Goal: Use online tool/utility: Utilize a website feature to perform a specific function

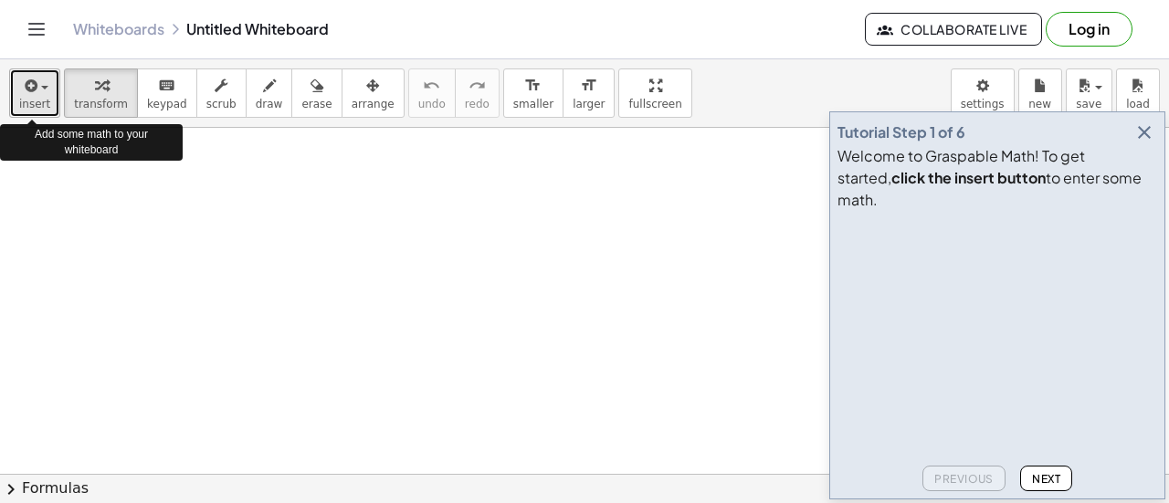
click at [36, 100] on span "insert" at bounding box center [34, 104] width 31 height 13
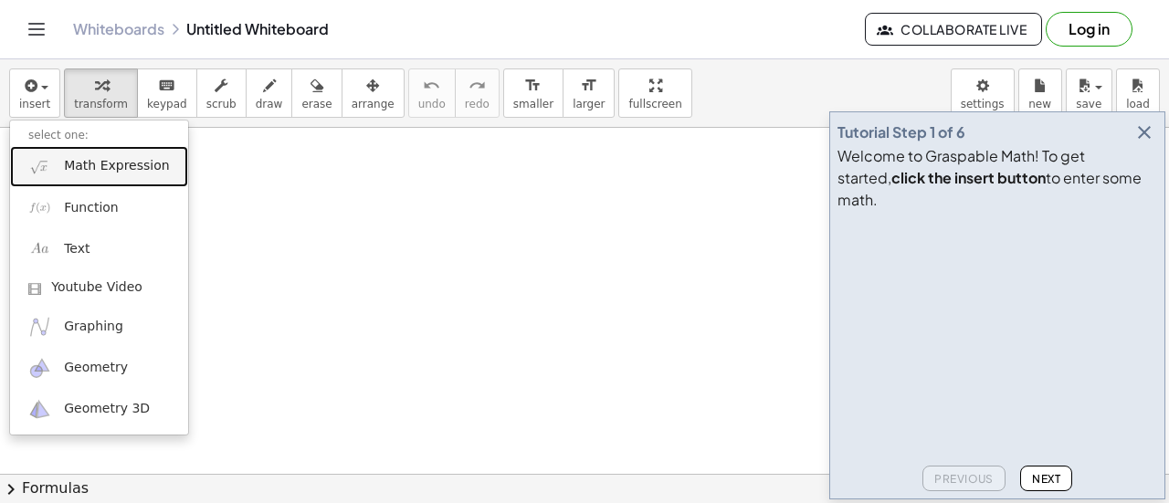
click at [119, 169] on span "Math Expression" at bounding box center [116, 166] width 105 height 18
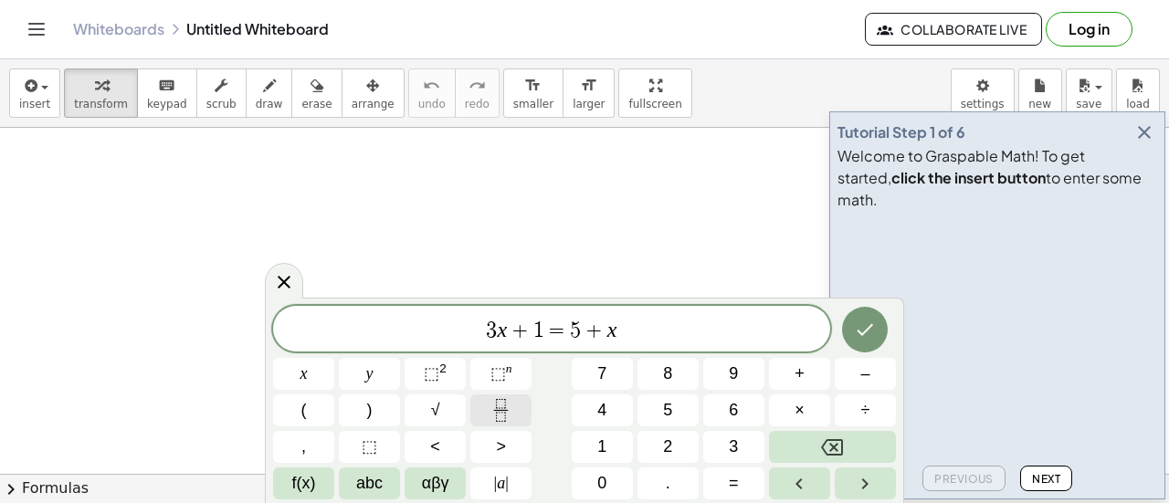
click at [508, 402] on icon "Fraction" at bounding box center [500, 410] width 23 height 23
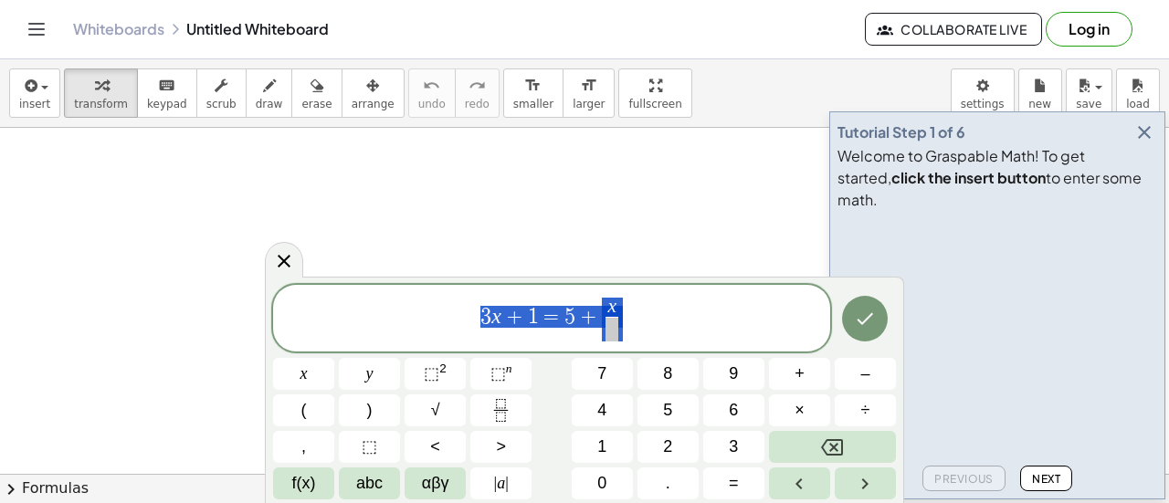
drag, startPoint x: 620, startPoint y: 317, endPoint x: 451, endPoint y: 305, distance: 169.3
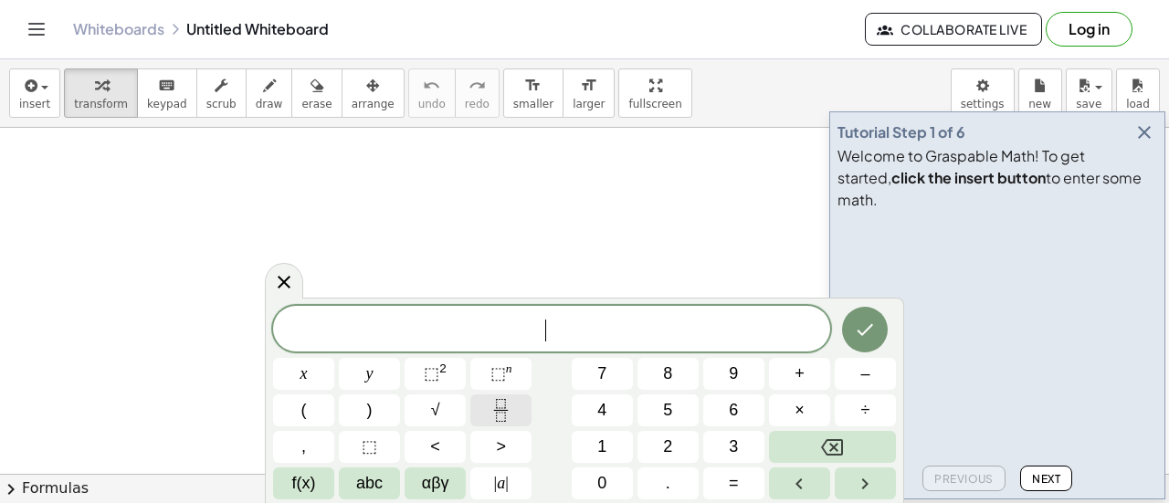
click at [501, 419] on icon "Fraction" at bounding box center [500, 410] width 23 height 23
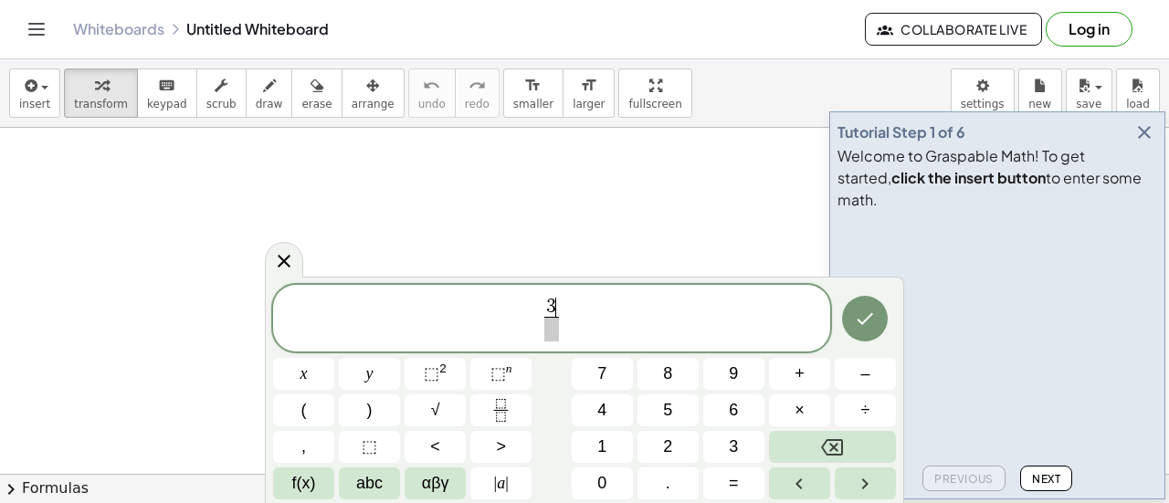
click at [551, 329] on span at bounding box center [551, 329] width 14 height 25
click at [858, 317] on icon "Done" at bounding box center [865, 319] width 22 height 22
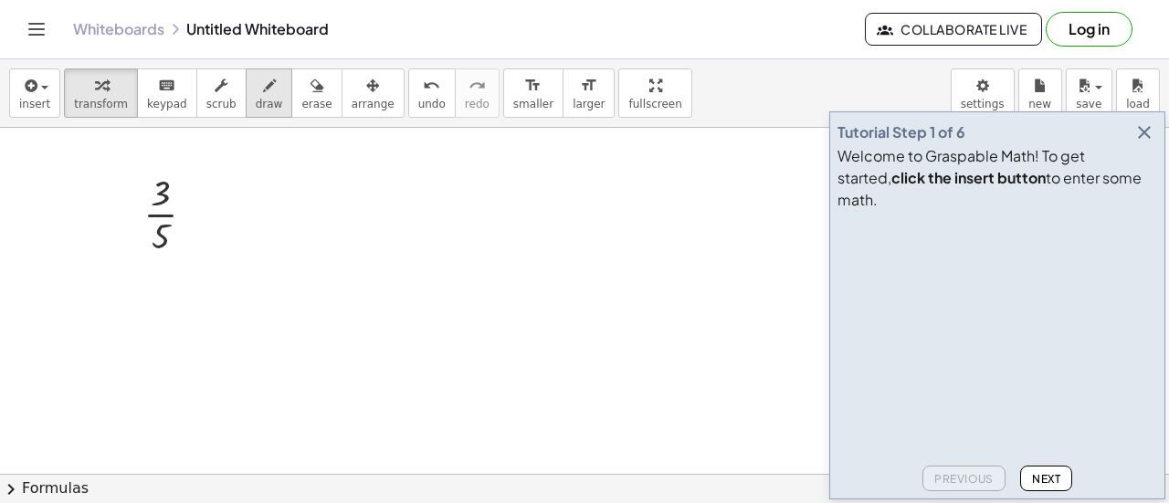
click at [256, 92] on div "button" at bounding box center [269, 85] width 27 height 22
drag, startPoint x: 181, startPoint y: 193, endPoint x: 221, endPoint y: 184, distance: 41.2
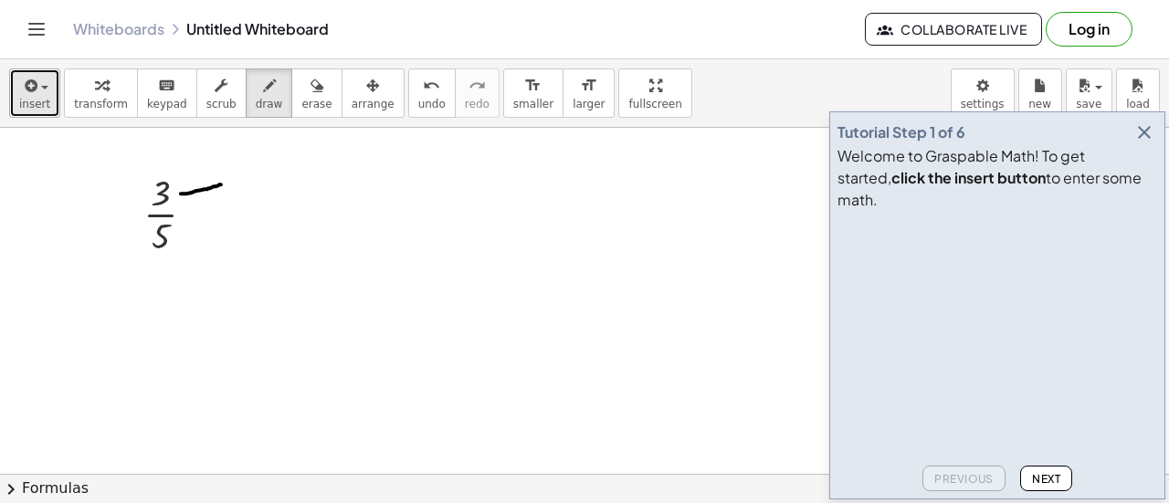
click at [45, 109] on span "insert" at bounding box center [34, 104] width 31 height 13
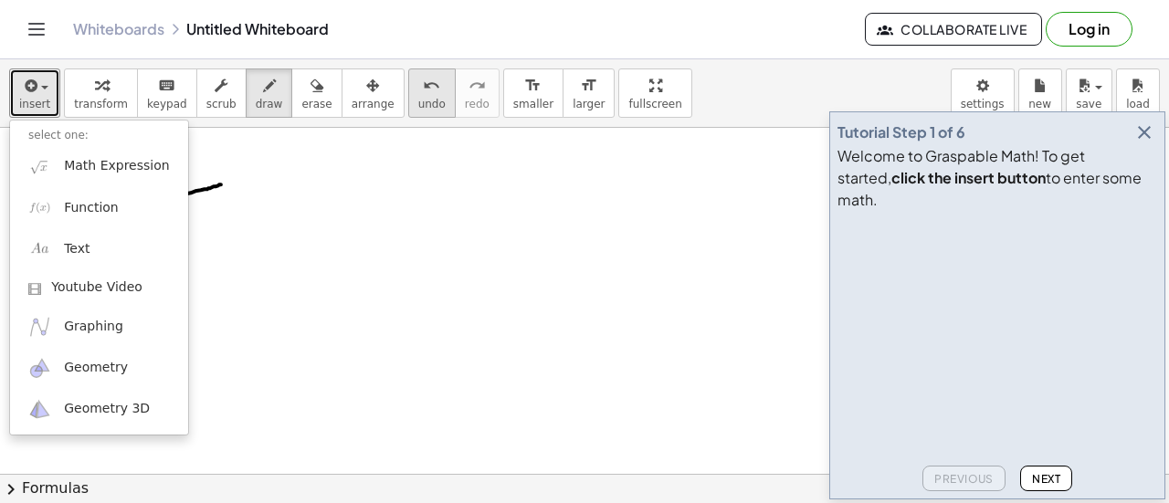
click at [423, 90] on icon "undo" at bounding box center [431, 86] width 17 height 22
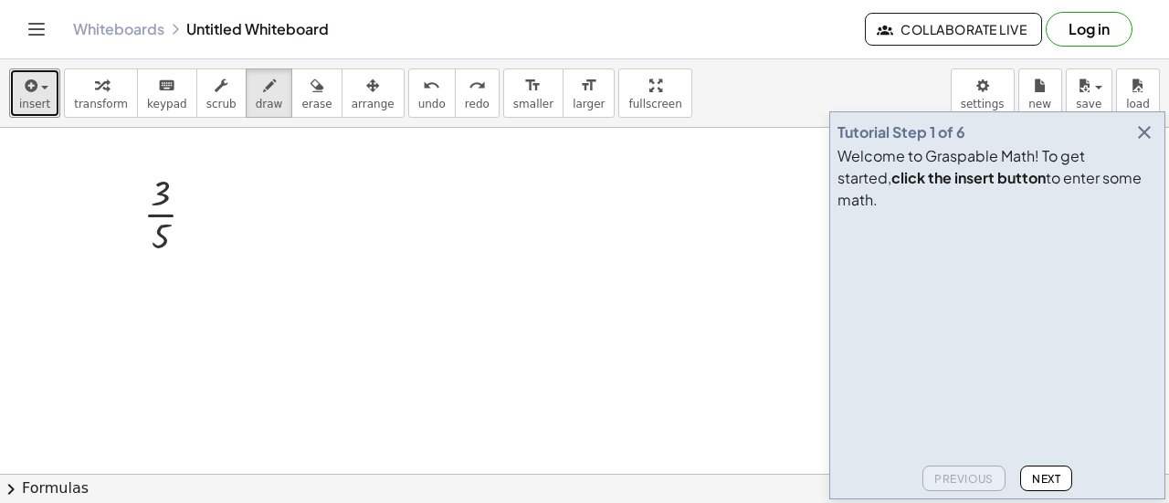
click at [1139, 143] on icon "button" at bounding box center [1144, 132] width 22 height 22
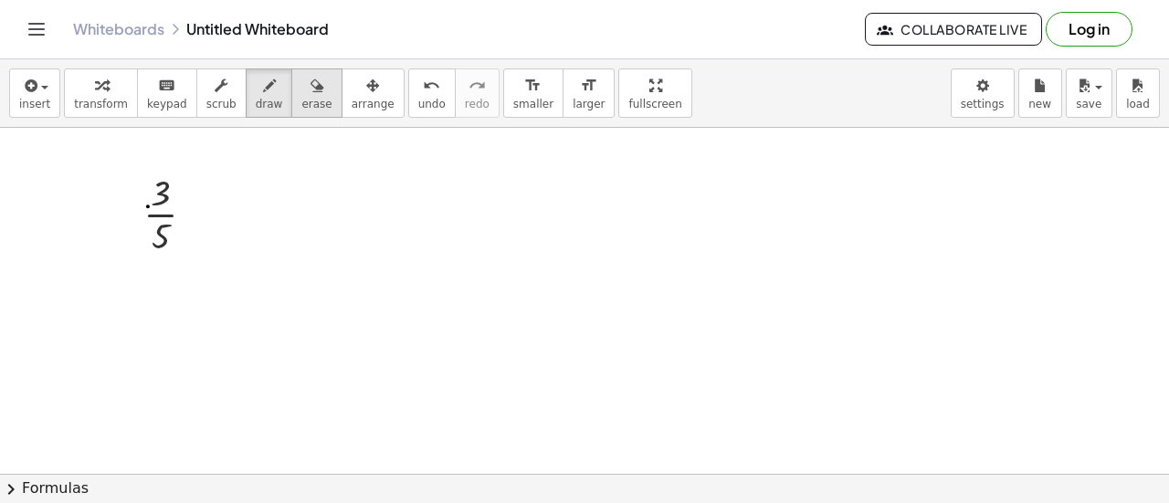
click at [301, 98] on span "erase" at bounding box center [316, 104] width 30 height 13
drag, startPoint x: 150, startPoint y: 202, endPoint x: 165, endPoint y: 243, distance: 43.9
click at [256, 92] on div "button" at bounding box center [269, 85] width 27 height 22
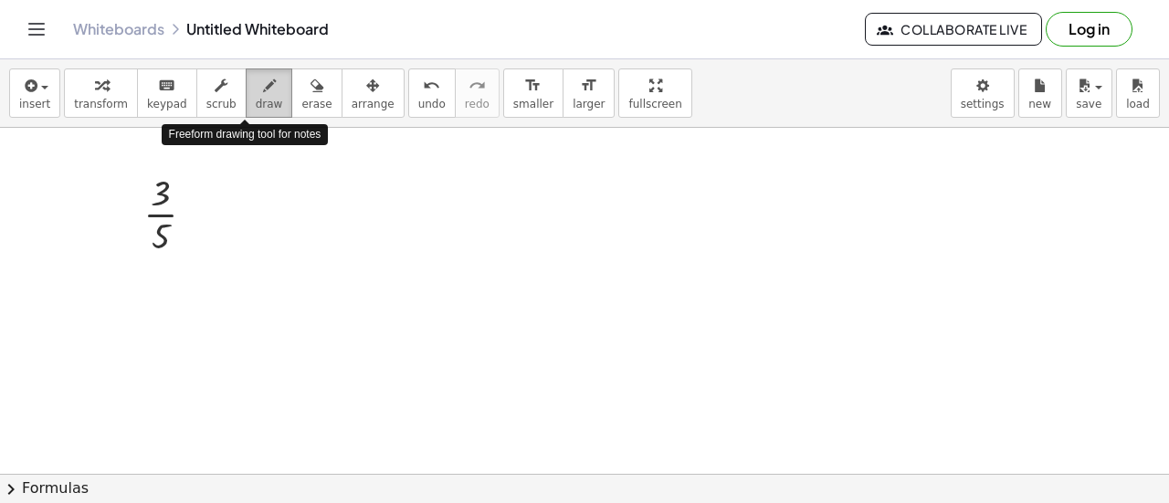
click at [256, 92] on div "button" at bounding box center [269, 85] width 27 height 22
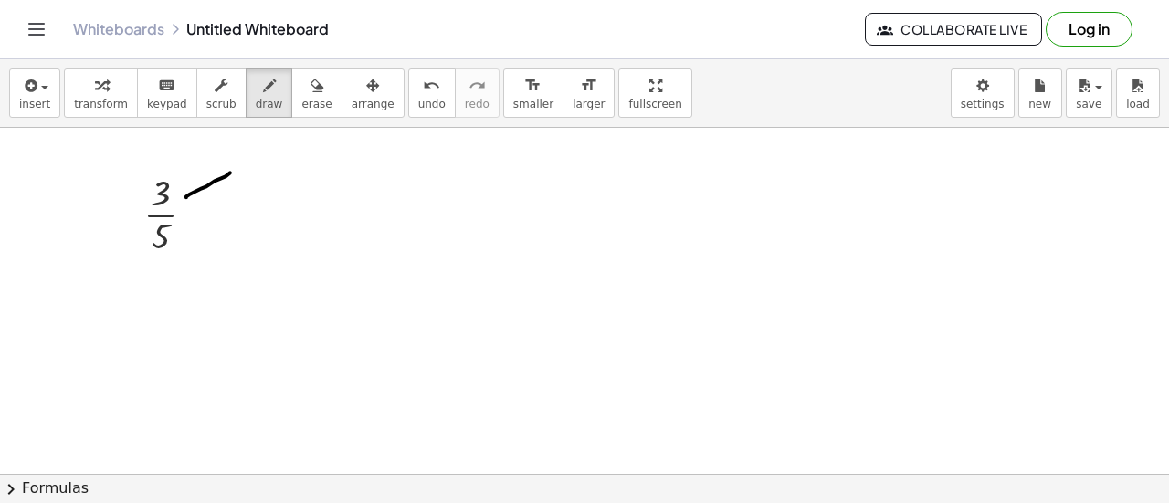
drag, startPoint x: 186, startPoint y: 196, endPoint x: 259, endPoint y: 162, distance: 80.9
drag, startPoint x: 190, startPoint y: 236, endPoint x: 272, endPoint y: 248, distance: 83.2
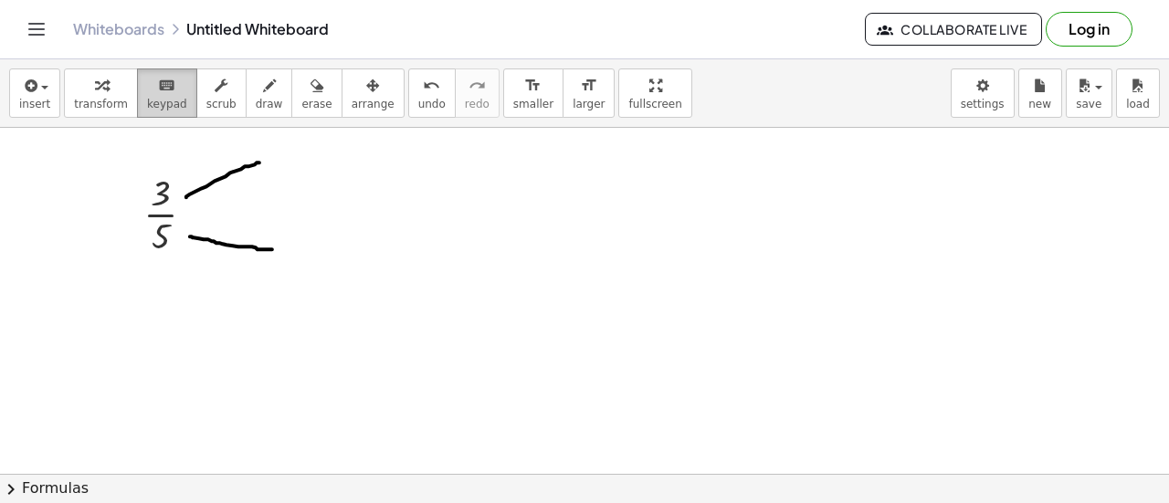
click at [161, 100] on span "keypad" at bounding box center [167, 104] width 40 height 13
click at [158, 85] on icon "keyboard" at bounding box center [166, 86] width 17 height 22
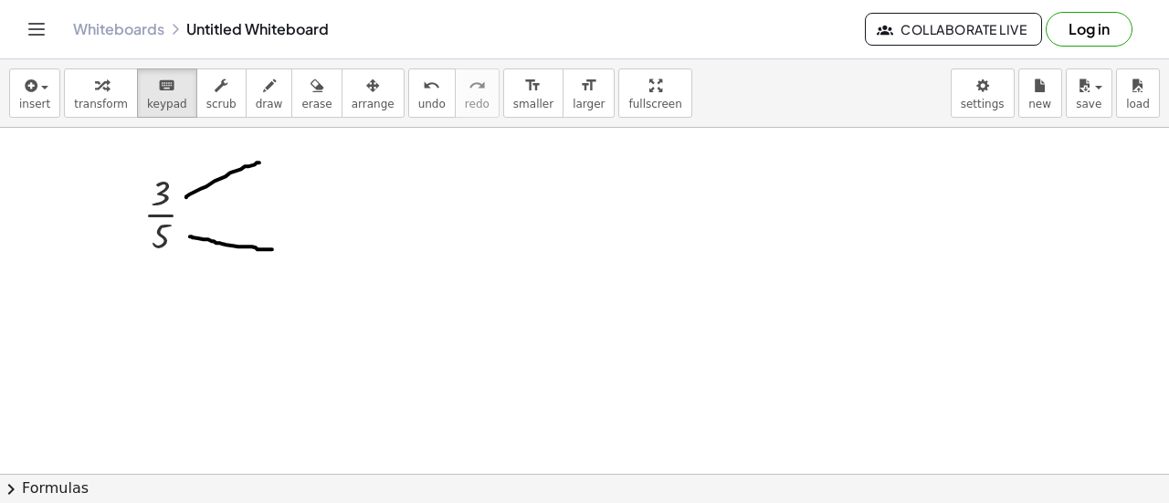
click at [40, 93] on div "button" at bounding box center [34, 85] width 31 height 22
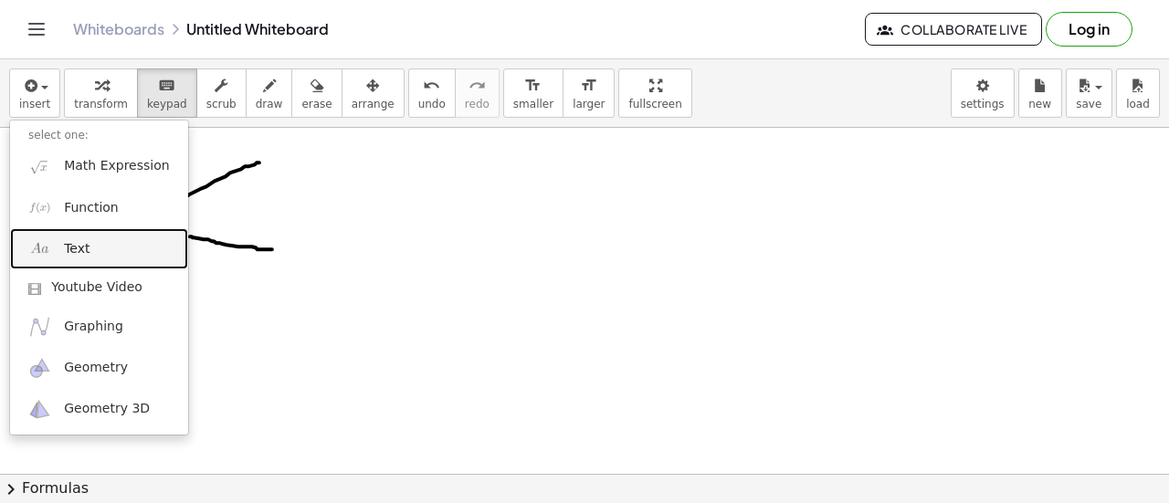
click at [120, 257] on link "Text" at bounding box center [99, 248] width 178 height 41
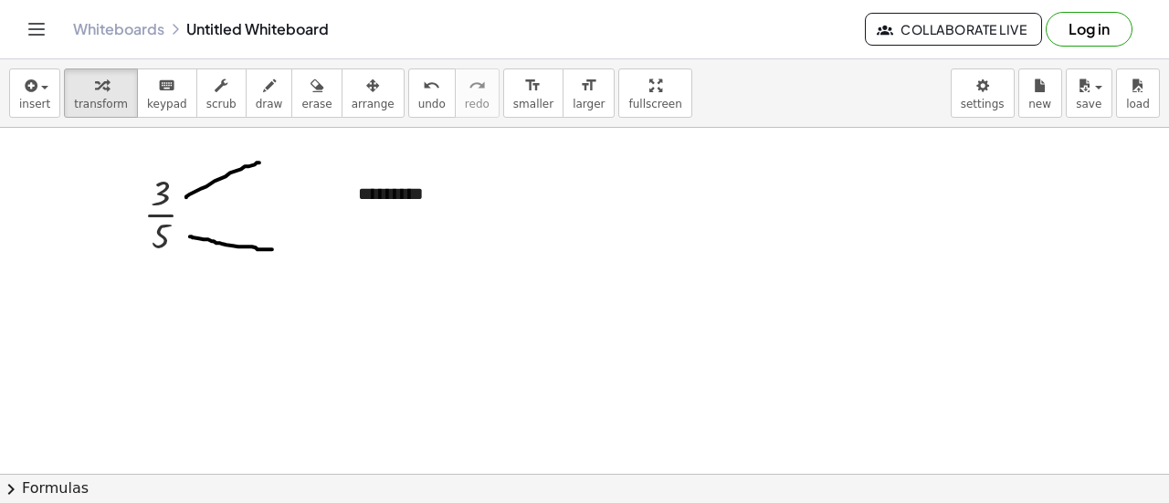
drag, startPoint x: 392, startPoint y: 191, endPoint x: 331, endPoint y: 193, distance: 60.3
click at [426, 196] on div "*********" at bounding box center [477, 194] width 274 height 63
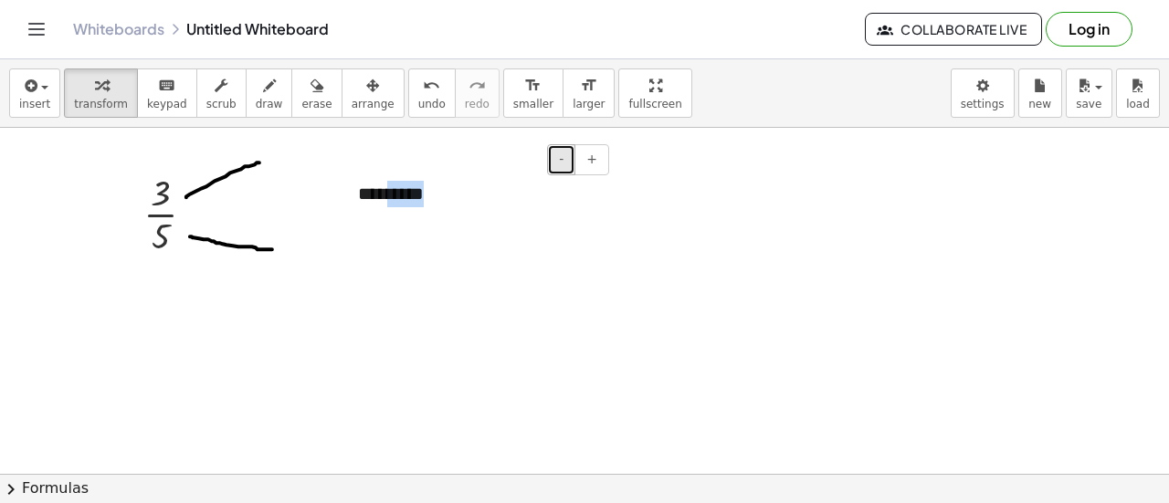
click at [555, 162] on button "-" at bounding box center [561, 159] width 28 height 31
click at [357, 188] on div at bounding box center [349, 192] width 18 height 60
drag, startPoint x: 357, startPoint y: 188, endPoint x: 283, endPoint y: 154, distance: 81.3
click at [283, 154] on div at bounding box center [275, 158] width 18 height 60
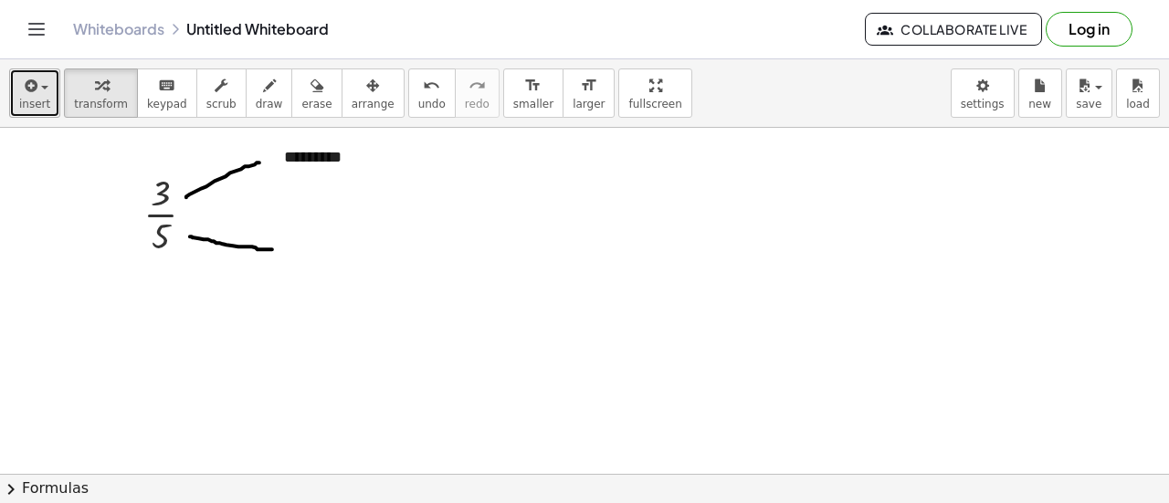
click at [31, 91] on icon "button" at bounding box center [29, 86] width 16 height 22
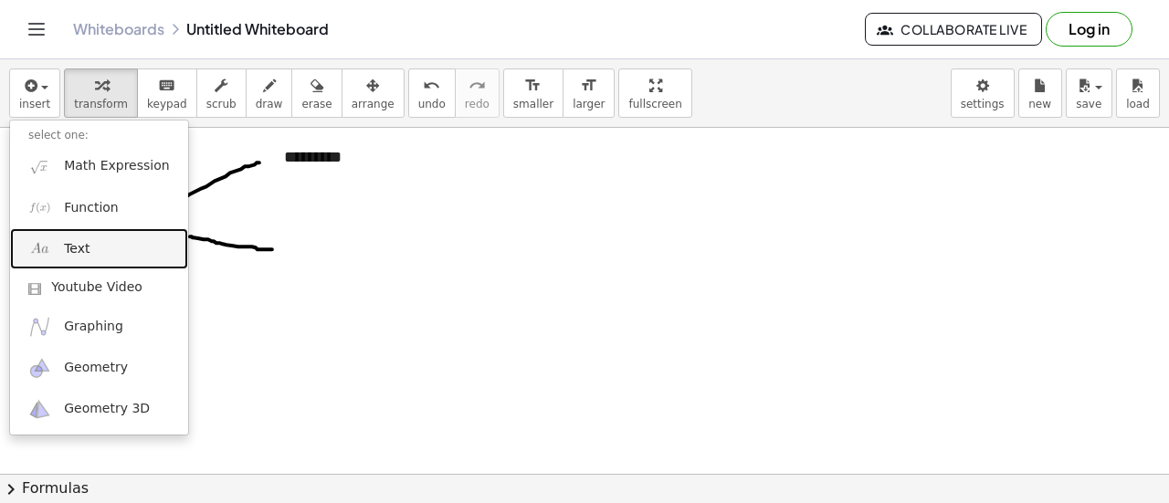
click at [79, 242] on span "Text" at bounding box center [77, 249] width 26 height 18
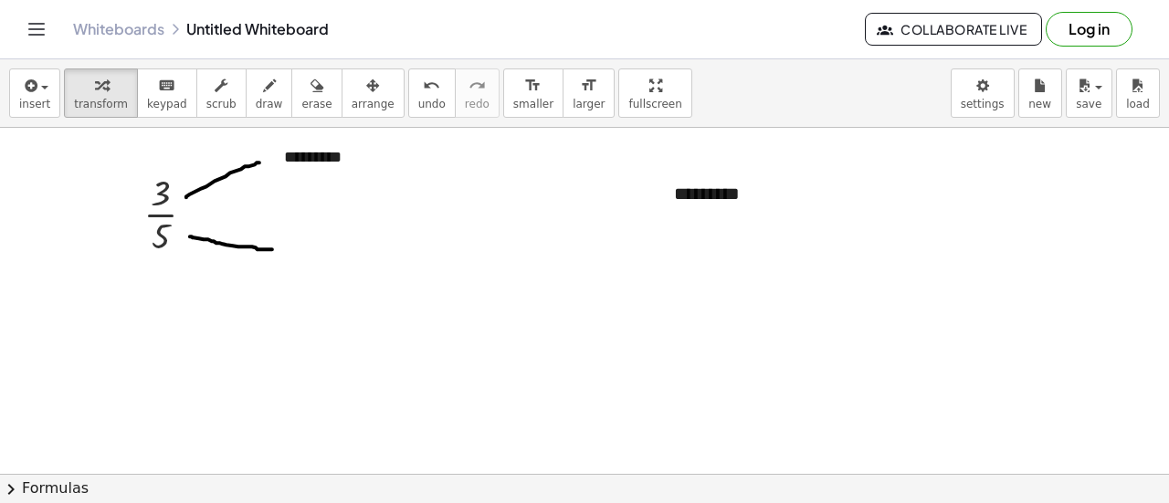
click at [737, 205] on div "*********" at bounding box center [793, 194] width 274 height 63
drag, startPoint x: 656, startPoint y: 175, endPoint x: 261, endPoint y: 228, distance: 398.9
click at [261, 228] on div at bounding box center [269, 246] width 18 height 63
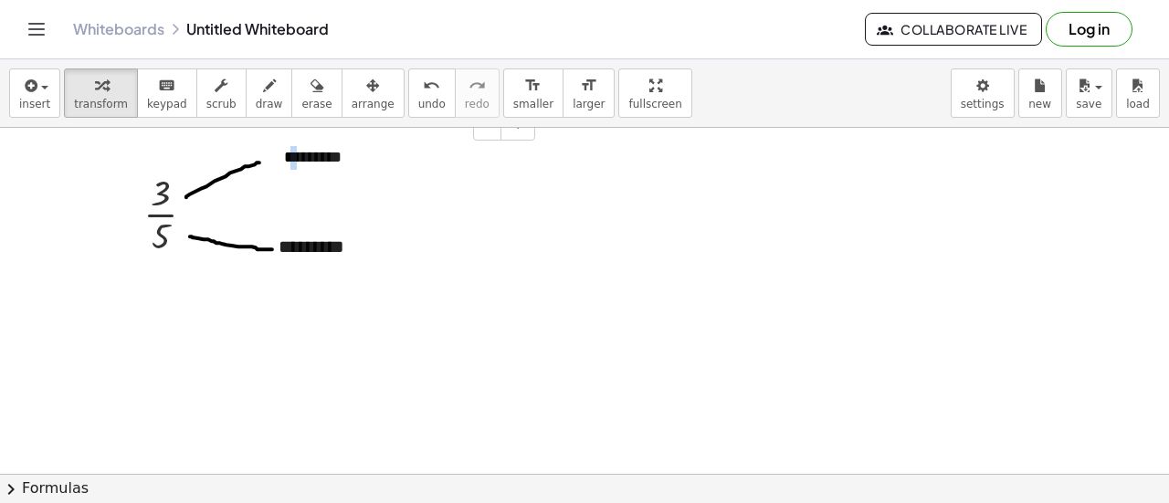
click at [297, 149] on div "*********" at bounding box center [403, 158] width 274 height 60
drag, startPoint x: 268, startPoint y: 156, endPoint x: 251, endPoint y: 160, distance: 17.7
click at [250, 160] on div at bounding box center [256, 161] width 18 height 60
click at [44, 90] on div "button" at bounding box center [34, 85] width 31 height 22
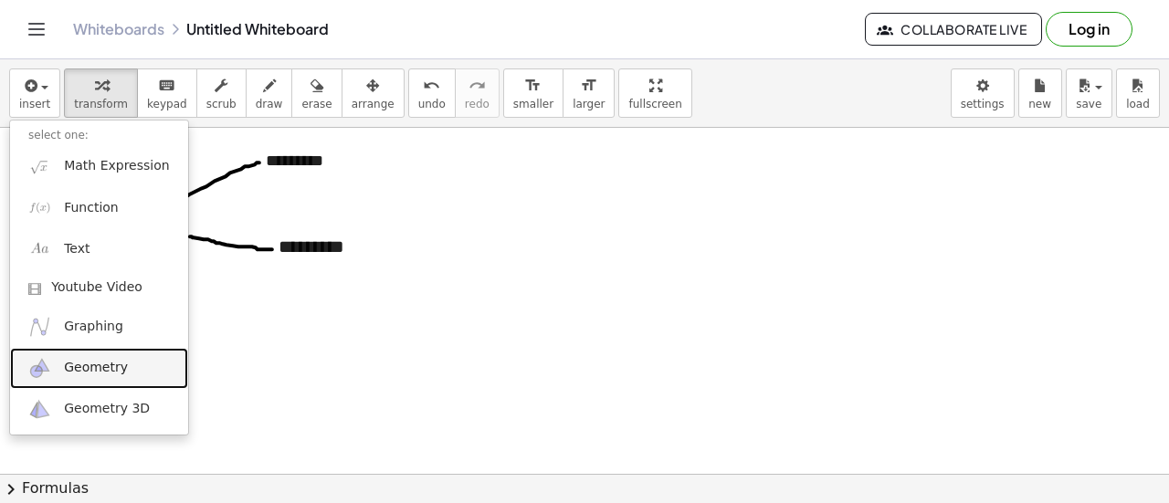
click at [91, 366] on span "Geometry" at bounding box center [96, 368] width 64 height 18
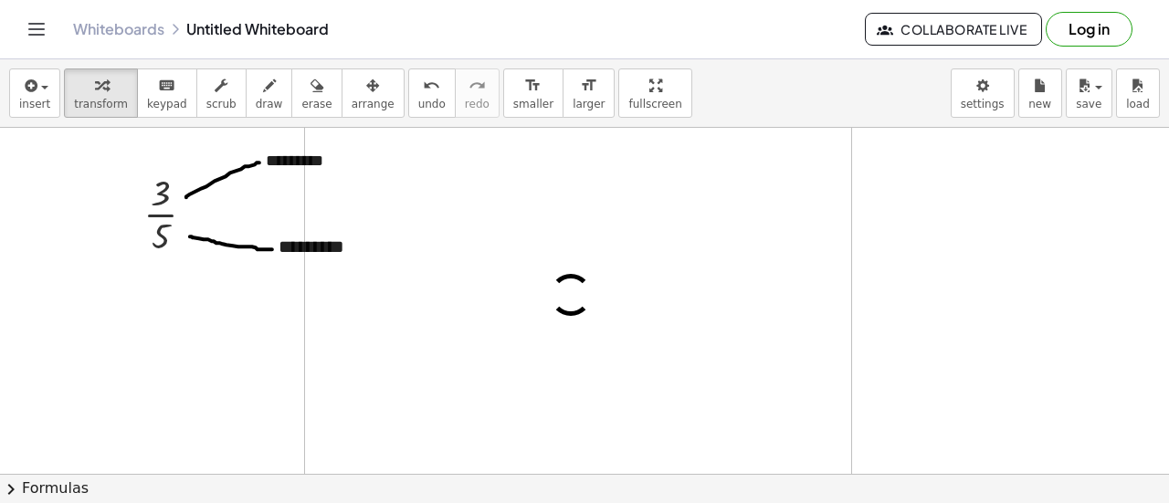
drag, startPoint x: 91, startPoint y: 366, endPoint x: 551, endPoint y: 295, distance: 465.6
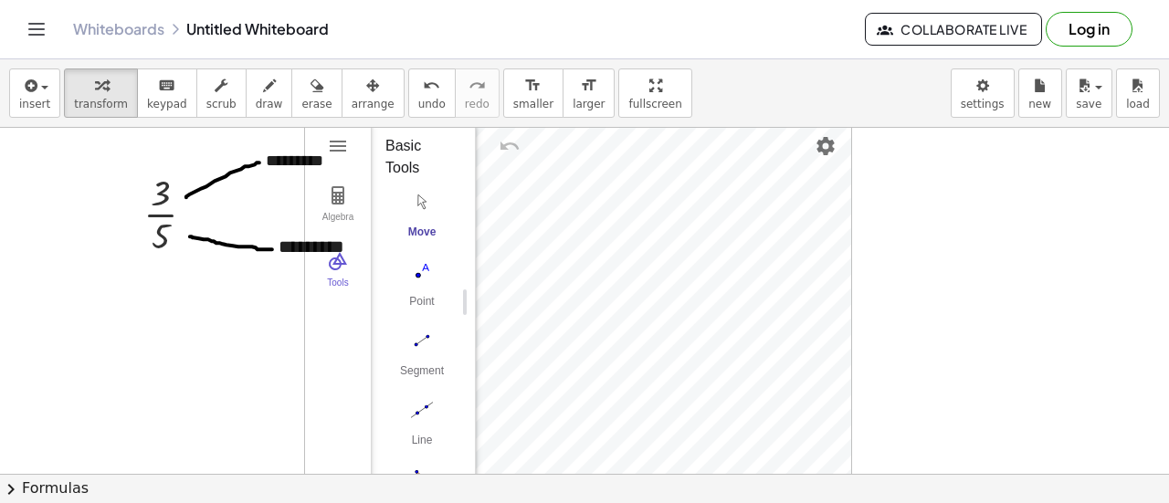
drag, startPoint x: 451, startPoint y: 315, endPoint x: 458, endPoint y: 394, distance: 79.8
click at [458, 394] on div "Basic Tools Move Point Segment Line Polygon Circle with Center through Point Mo…" at bounding box center [416, 302] width 90 height 363
click at [415, 300] on img "Polygon. Select all vertices, then first vertex again" at bounding box center [421, 300] width 73 height 29
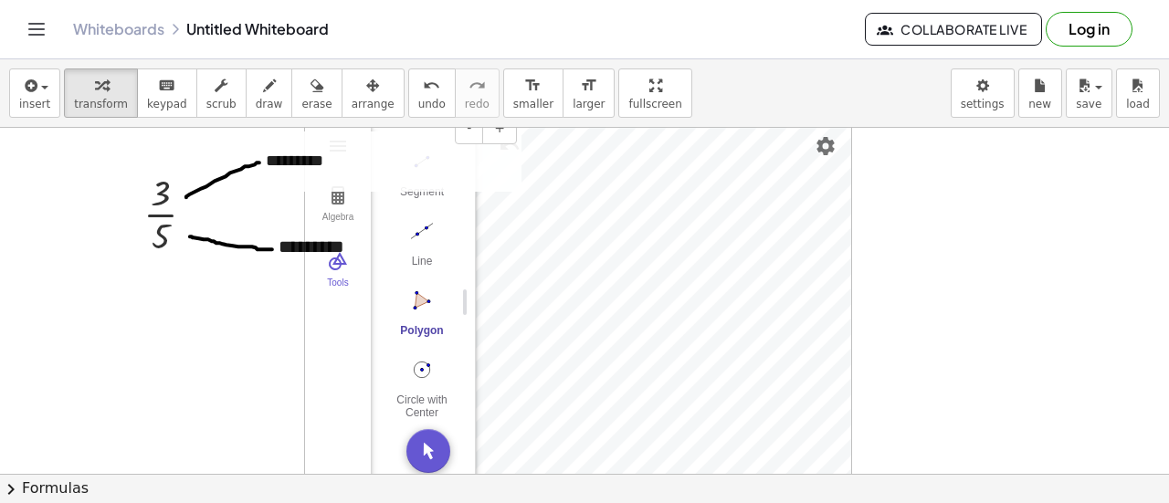
click at [512, 153] on div "*********" at bounding box center [384, 161] width 274 height 60
click at [498, 140] on button "+" at bounding box center [499, 128] width 35 height 31
click at [464, 129] on button "-" at bounding box center [469, 128] width 28 height 31
click at [482, 222] on button "-" at bounding box center [481, 212] width 28 height 31
click at [439, 442] on img "Move. Drag or select object" at bounding box center [428, 451] width 44 height 44
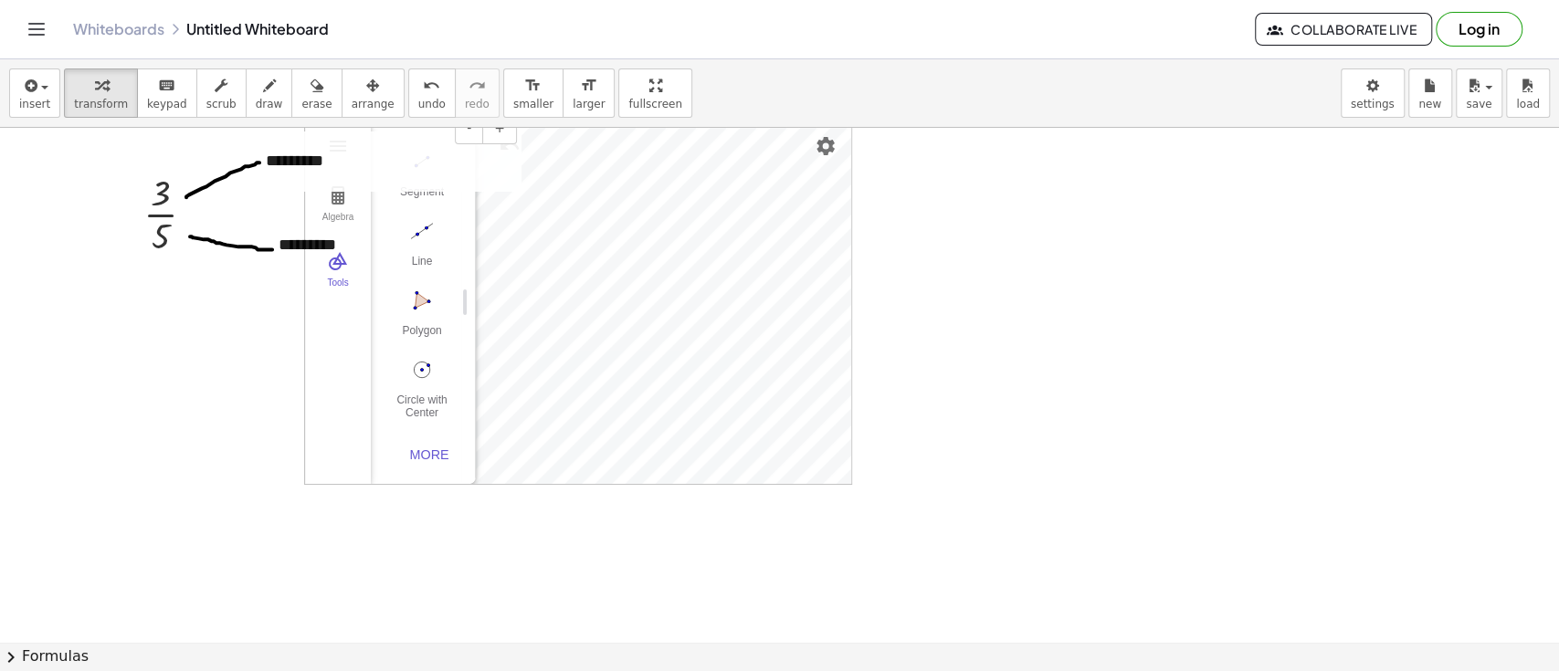
click at [507, 143] on div "*********" at bounding box center [384, 161] width 274 height 60
click at [1076, 250] on div at bounding box center [779, 642] width 1559 height 1028
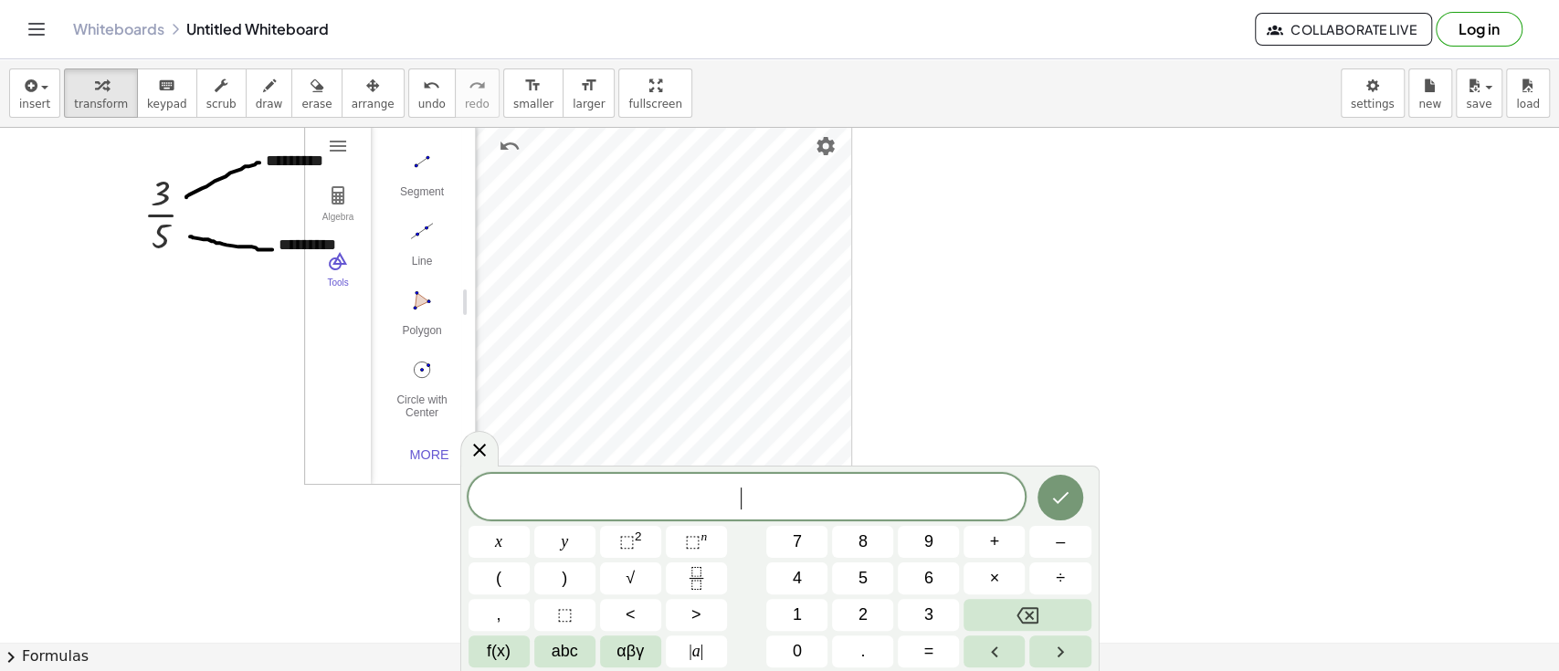
click at [1076, 250] on div at bounding box center [779, 642] width 1559 height 1028
click at [95, 88] on icon "button" at bounding box center [101, 86] width 13 height 22
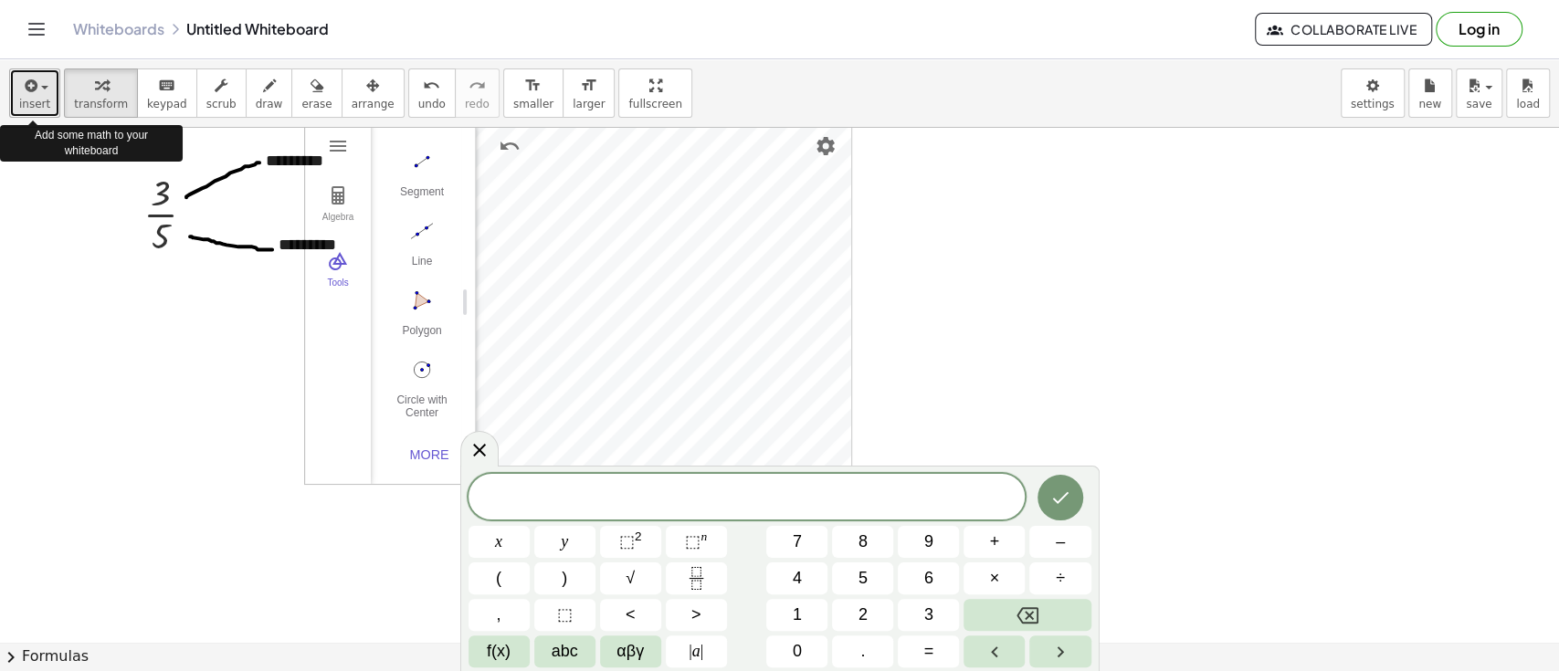
click at [36, 109] on span "insert" at bounding box center [34, 104] width 31 height 13
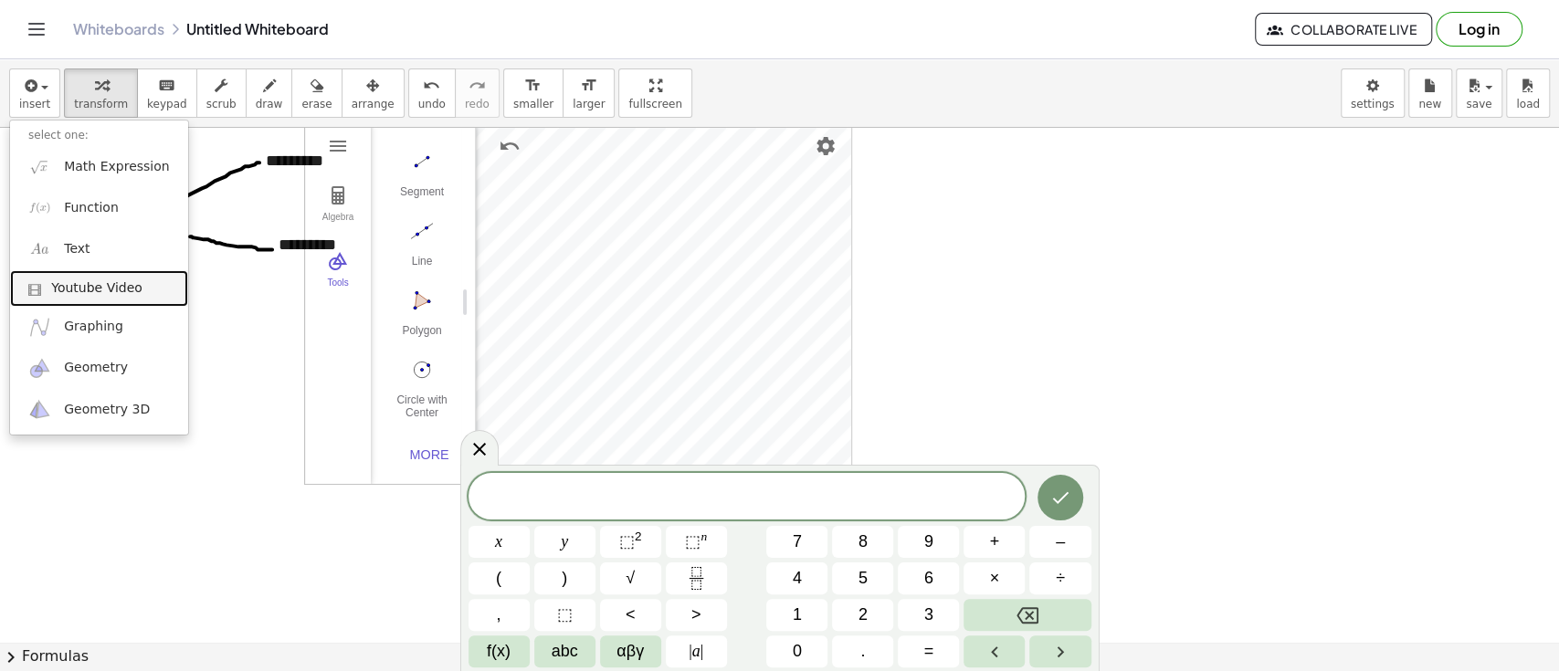
click at [61, 270] on link "Youtube Video" at bounding box center [99, 288] width 178 height 37
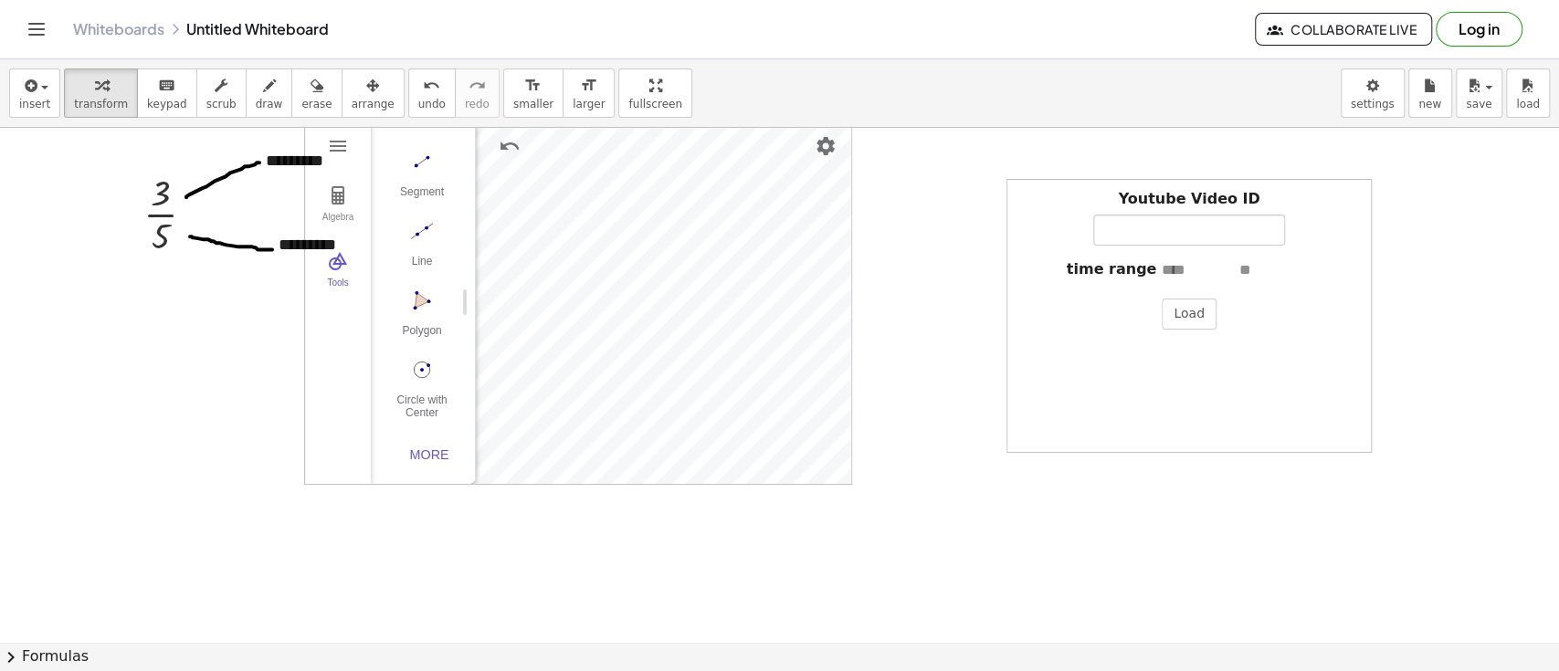
click at [902, 502] on div at bounding box center [779, 642] width 1559 height 1028
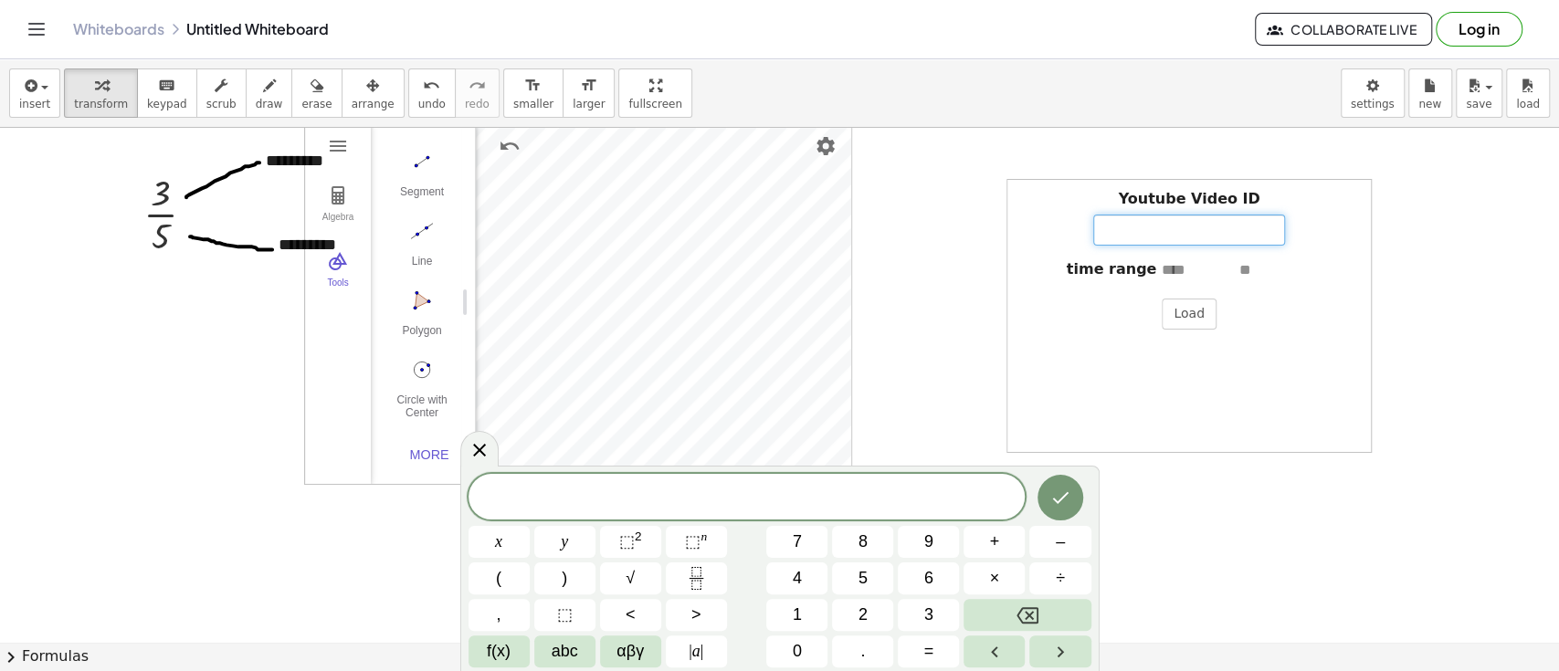
click at [1168, 219] on input "Youtube Video ID" at bounding box center [1189, 230] width 192 height 31
click at [26, 106] on span "insert" at bounding box center [34, 104] width 31 height 13
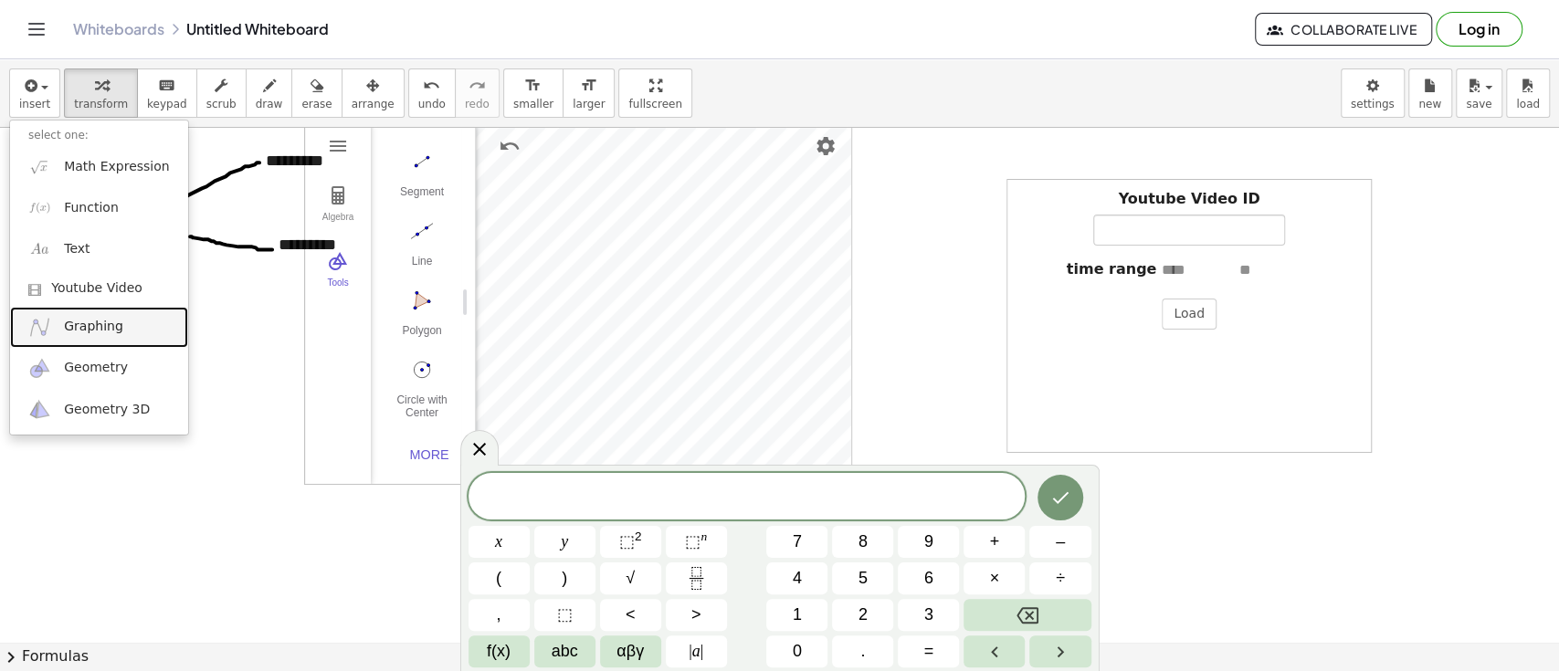
click at [94, 318] on span "Graphing" at bounding box center [93, 327] width 59 height 18
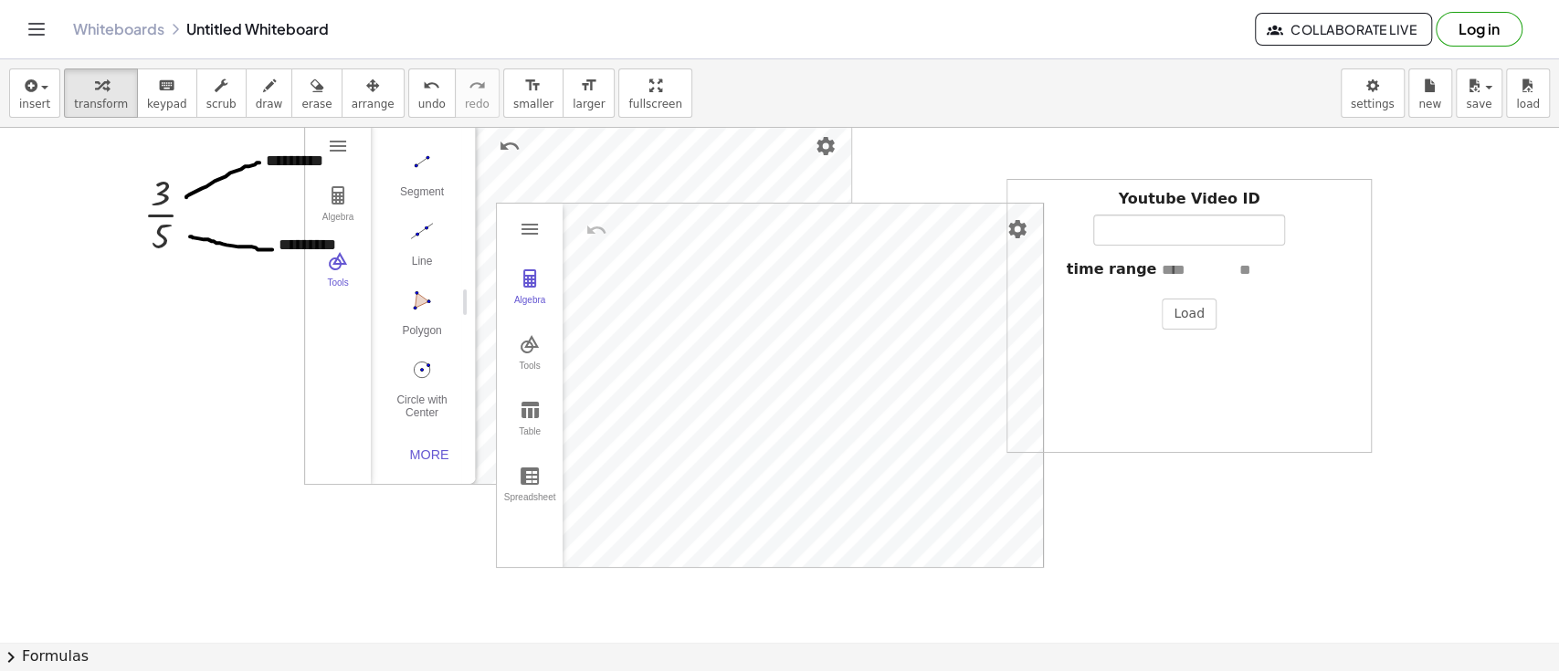
click at [825, 269] on div "· 3 · 5 - + ********* - + ********* Algebra Tools GeoGebra Geometry Basic Tools…" at bounding box center [779, 642] width 1559 height 1028
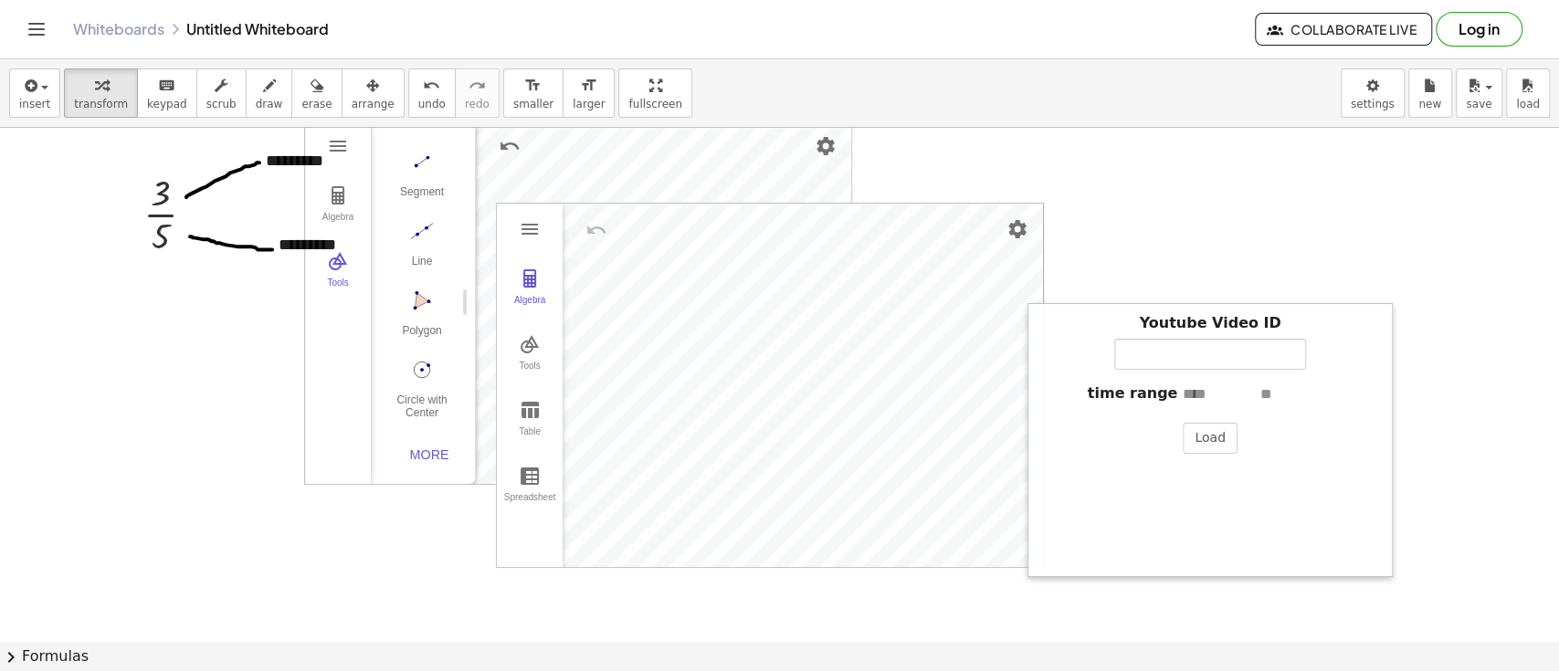
drag, startPoint x: 1008, startPoint y: 227, endPoint x: 1029, endPoint y: 355, distance: 129.5
click at [1029, 355] on div at bounding box center [1036, 440] width 18 height 274
click at [1168, 395] on input "text" at bounding box center [1217, 397] width 73 height 21
click at [1168, 346] on div "Youtube Video ID" at bounding box center [1209, 344] width 345 height 57
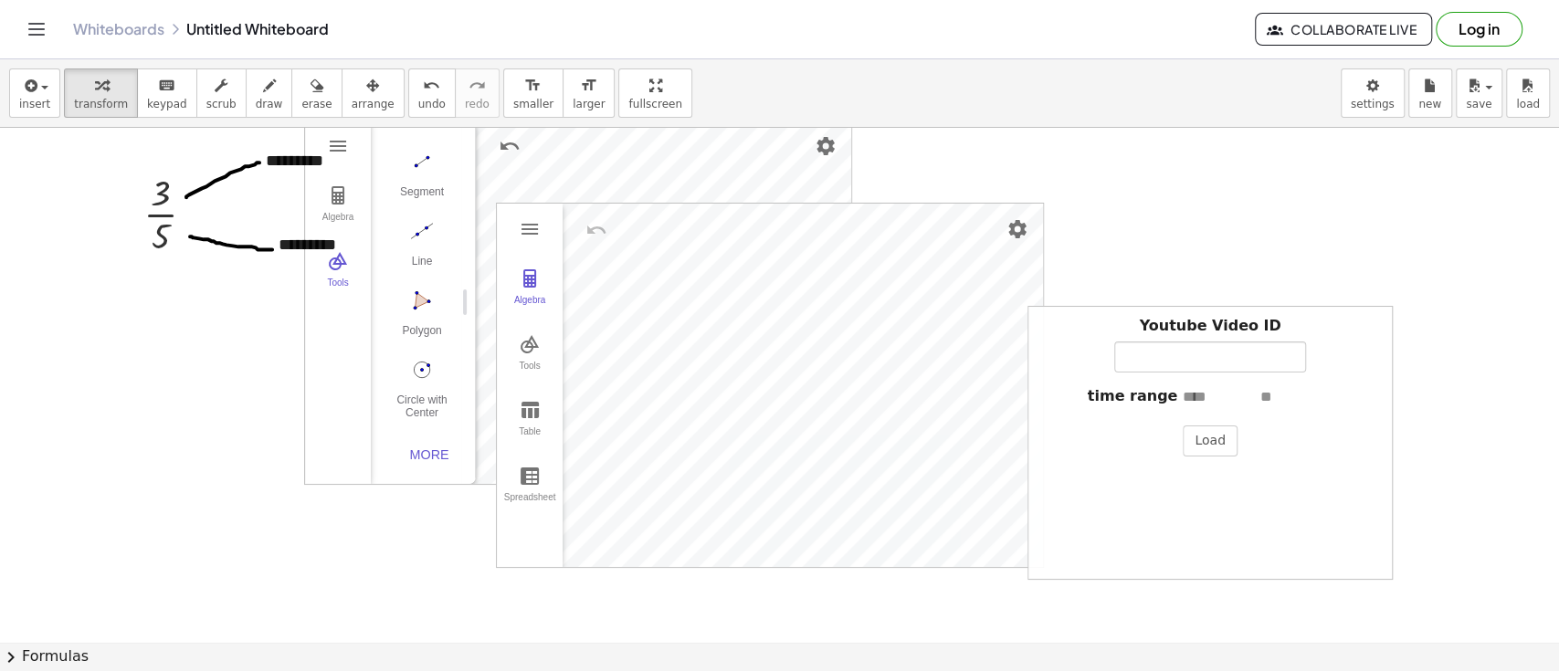
click at [1168, 360] on div "Youtube Video ID" at bounding box center [1209, 344] width 345 height 57
click at [418, 107] on span "undo" at bounding box center [431, 104] width 27 height 13
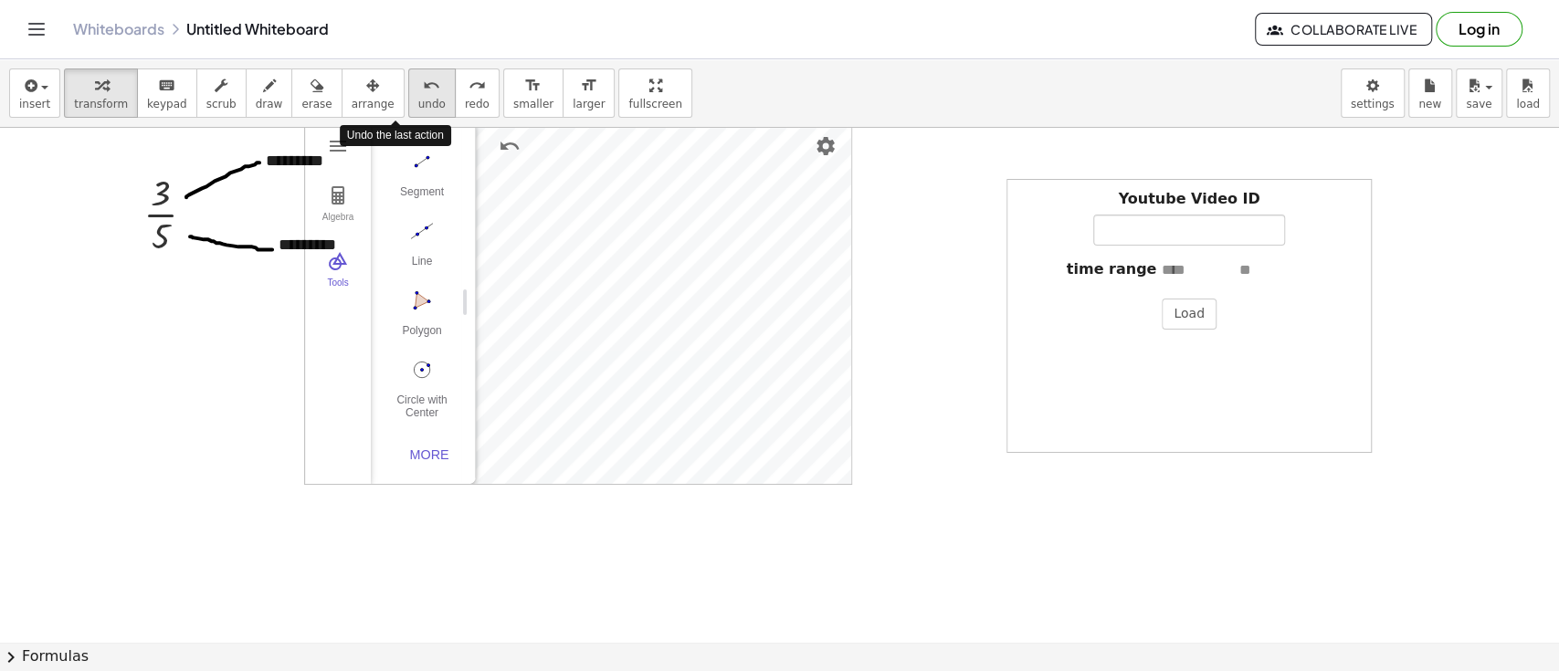
click at [418, 107] on span "undo" at bounding box center [431, 104] width 27 height 13
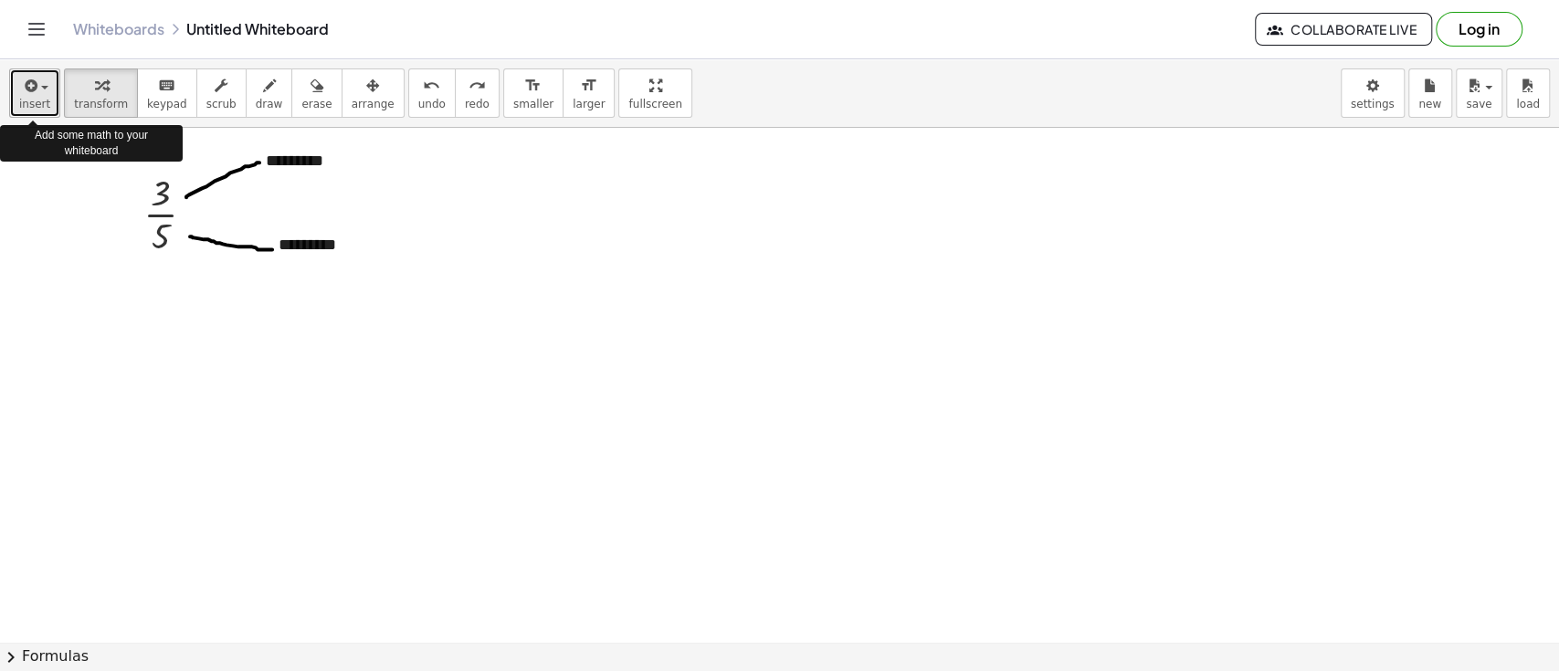
click at [45, 99] on span "insert" at bounding box center [34, 104] width 31 height 13
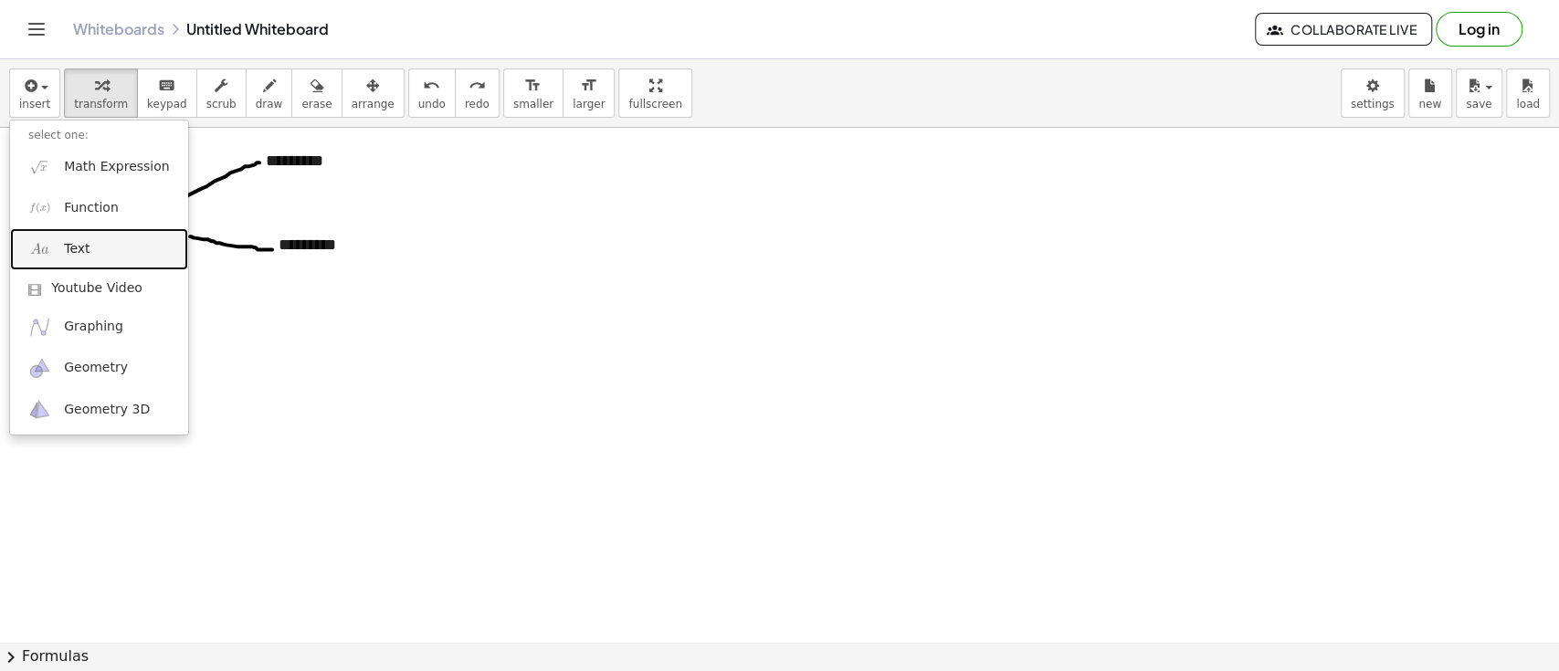
click at [87, 246] on link "Text" at bounding box center [99, 248] width 178 height 41
